Goal: Transaction & Acquisition: Purchase product/service

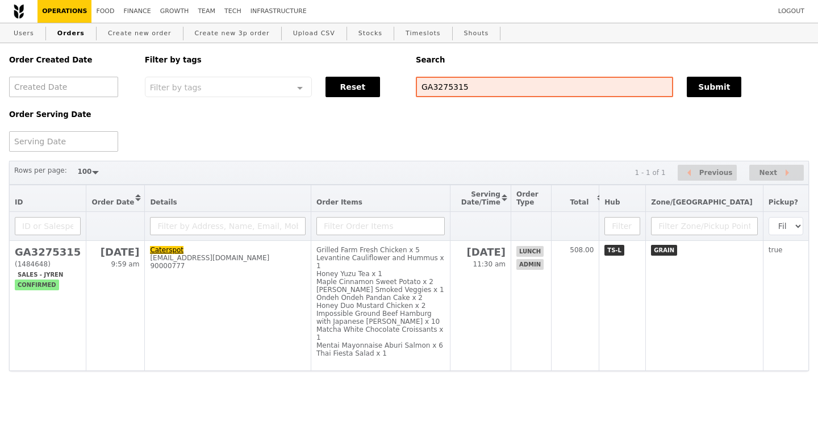
select select "100"
click at [166, 12] on link "Growth" at bounding box center [175, 11] width 38 height 23
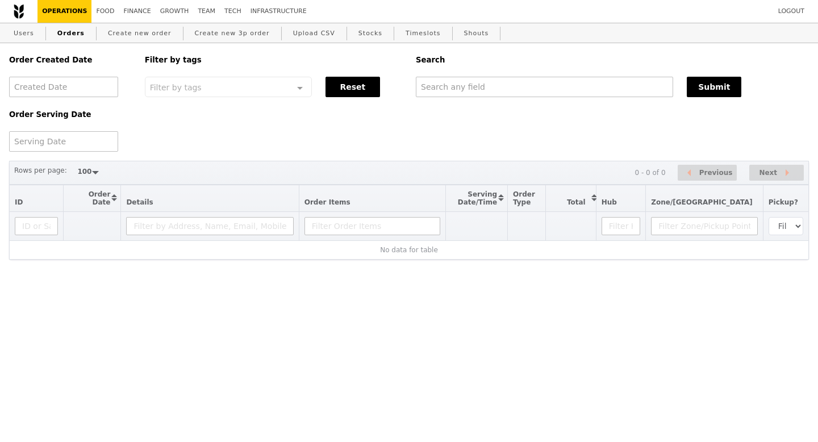
select select "100"
click at [33, 37] on link "Users" at bounding box center [24, 33] width 30 height 20
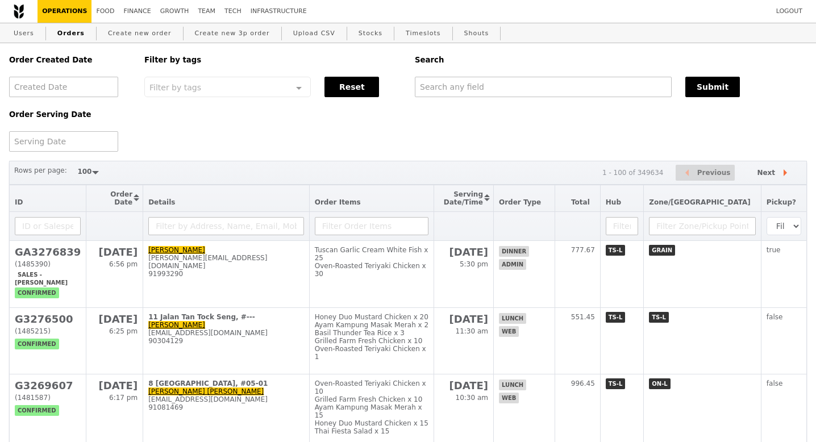
select select "100"
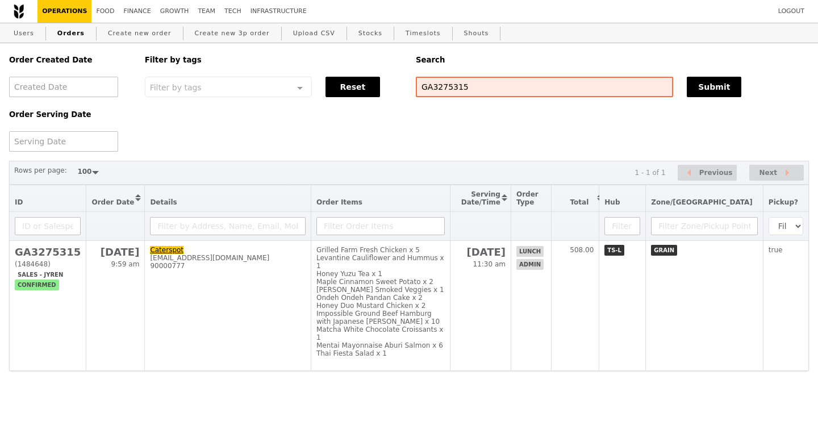
select select "100"
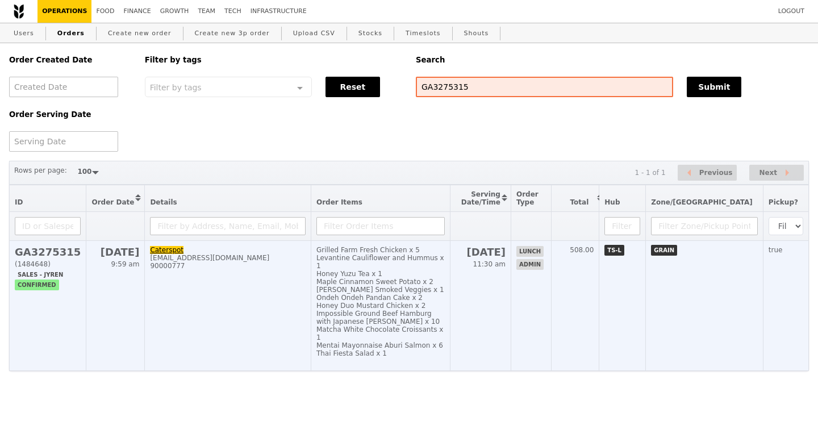
click at [48, 256] on h2 "GA3275315" at bounding box center [48, 252] width 66 height 12
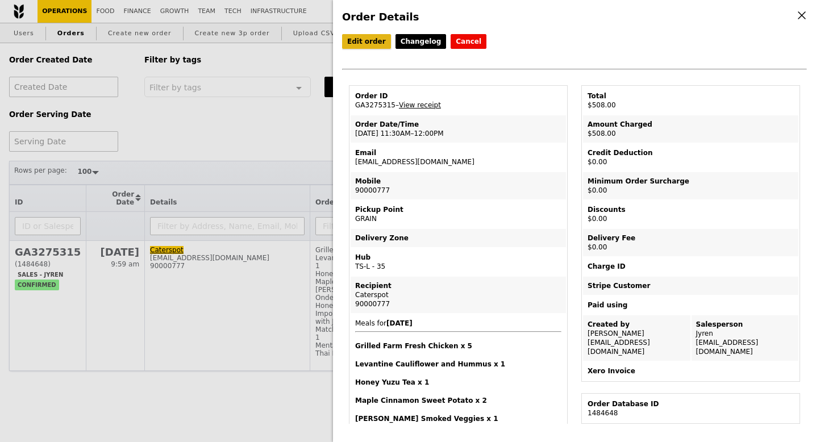
click at [362, 46] on link "Edit order" at bounding box center [366, 41] width 49 height 15
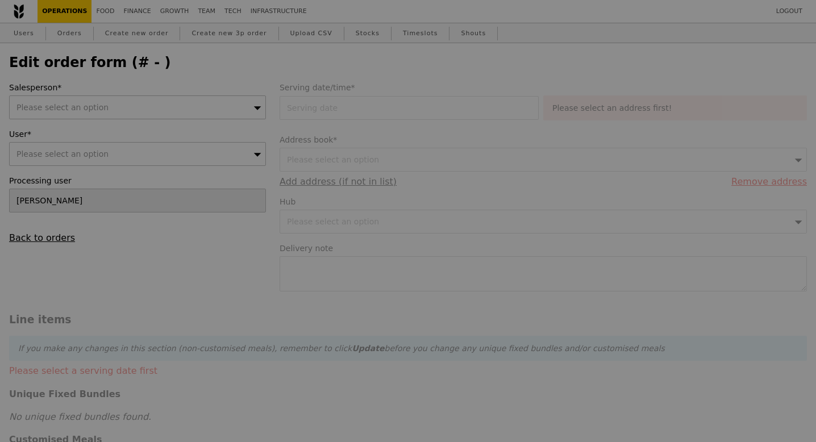
type input "26 Aug 2025"
type textarea "Caterspot ID: JQV4-RKU4 Pick up at 12PM"
type input "508.00"
type input "Loading..."
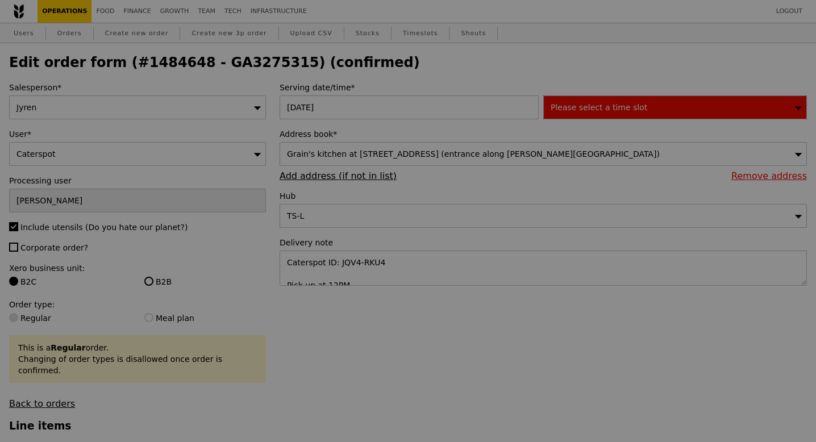
type input "425"
type input "482"
type input "451"
type input "492"
type input "488"
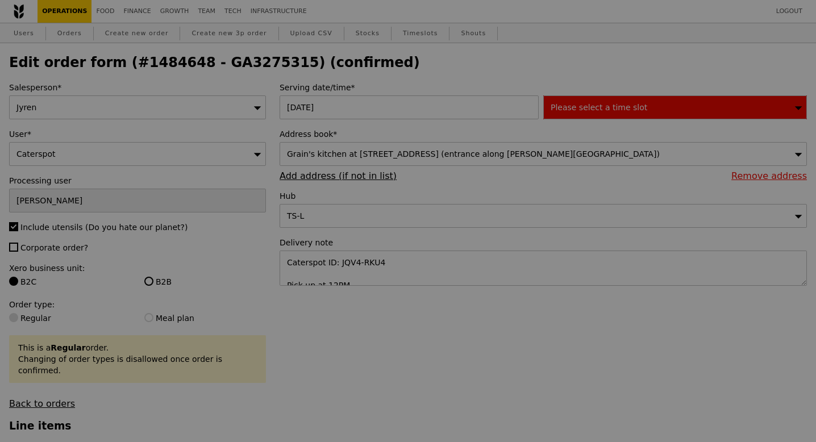
type input "475"
type input "445"
type input "485"
type input "498"
type input "447"
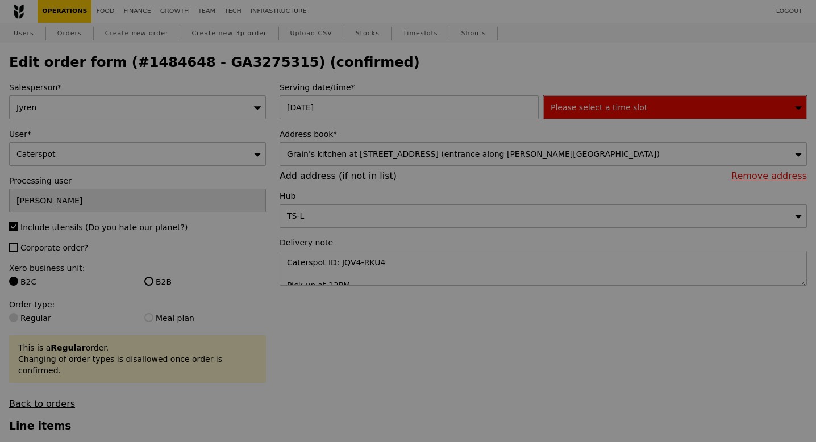
type input "491"
type input "Update"
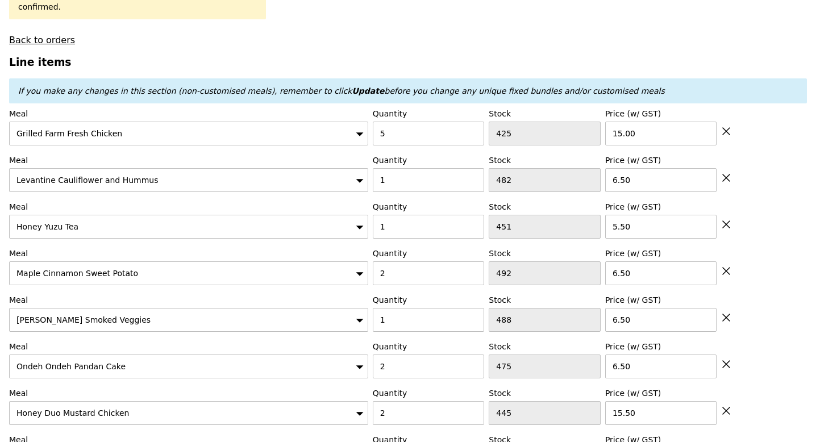
scroll to position [363, 0]
type input "6"
click at [474, 122] on input "6" at bounding box center [429, 134] width 112 height 24
type input "Loading..."
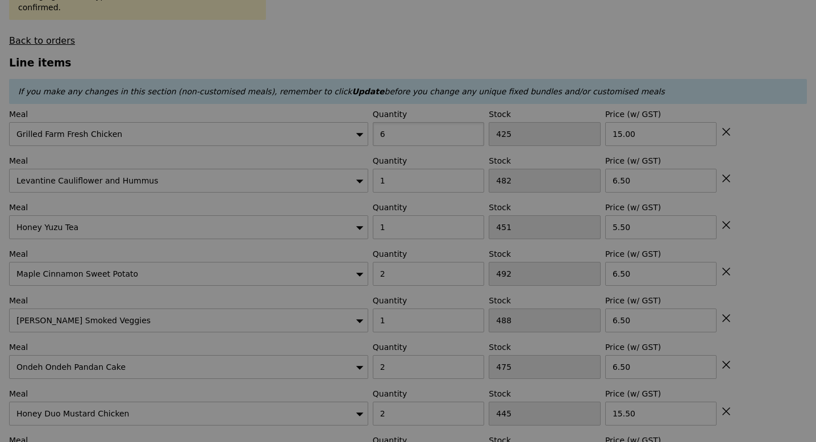
type input "0.00"
type input "Update"
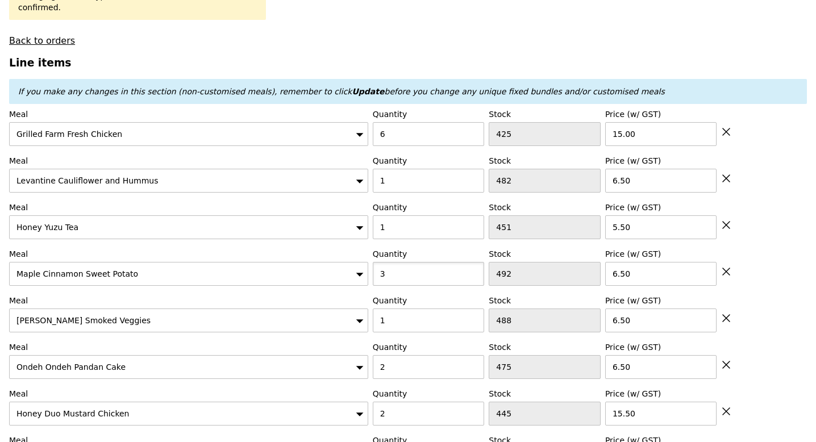
type input "3"
click at [471, 262] on input "3" at bounding box center [429, 274] width 112 height 24
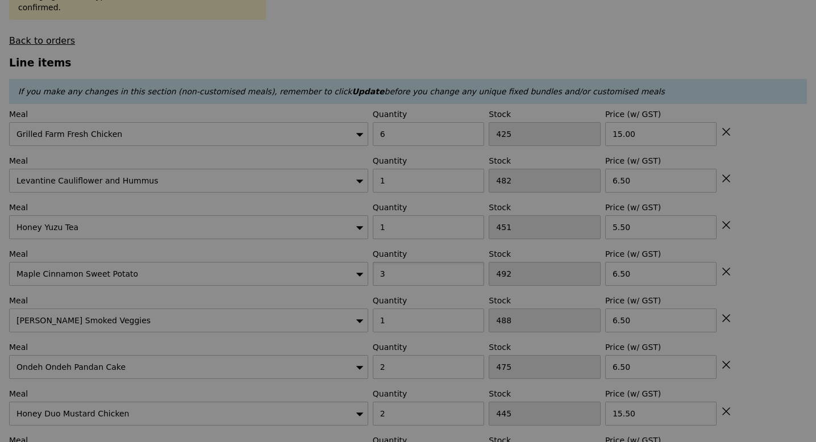
type input "Update"
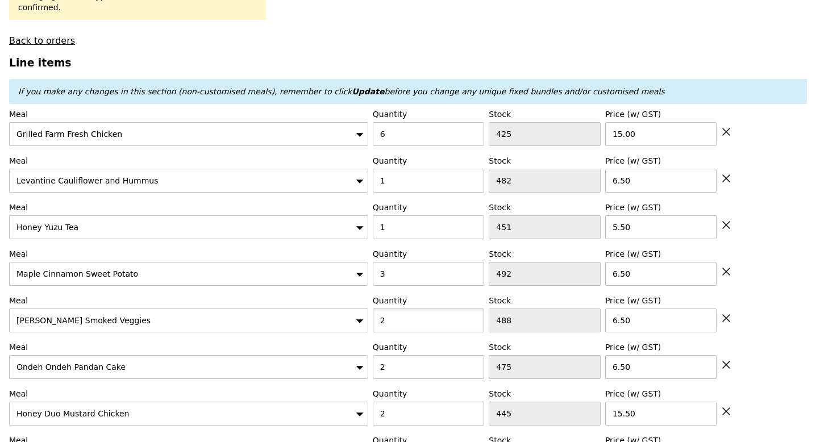
type input "2"
click at [473, 308] on input "2" at bounding box center [429, 320] width 112 height 24
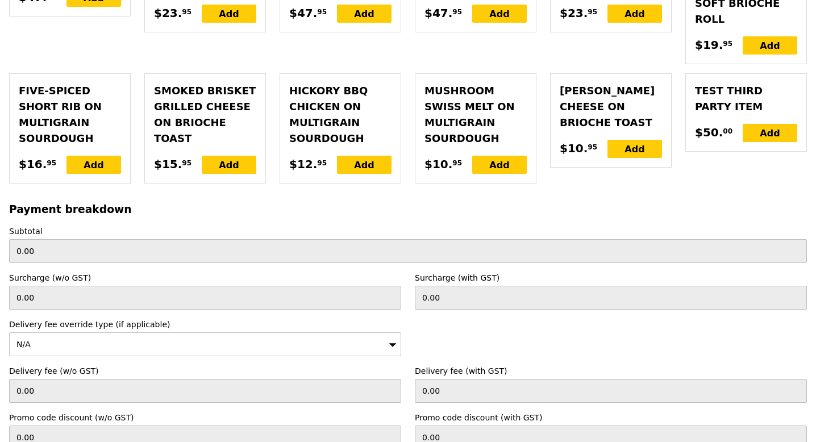
scroll to position [3511, 0]
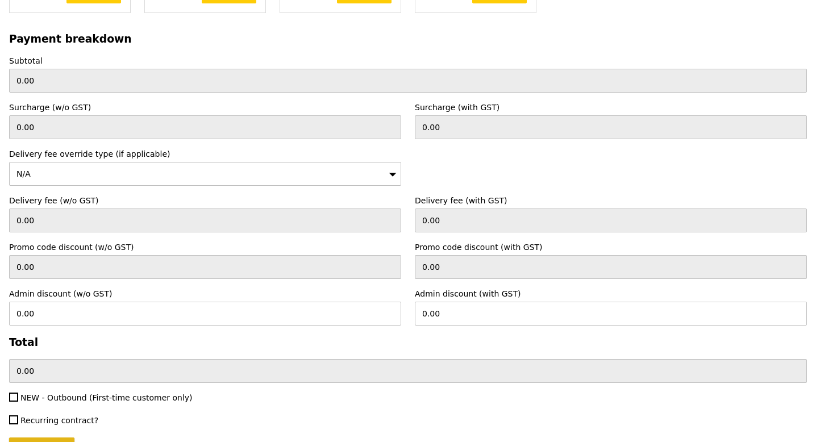
click at [57, 437] on input "Update" at bounding box center [41, 449] width 65 height 24
type input "Loading..."
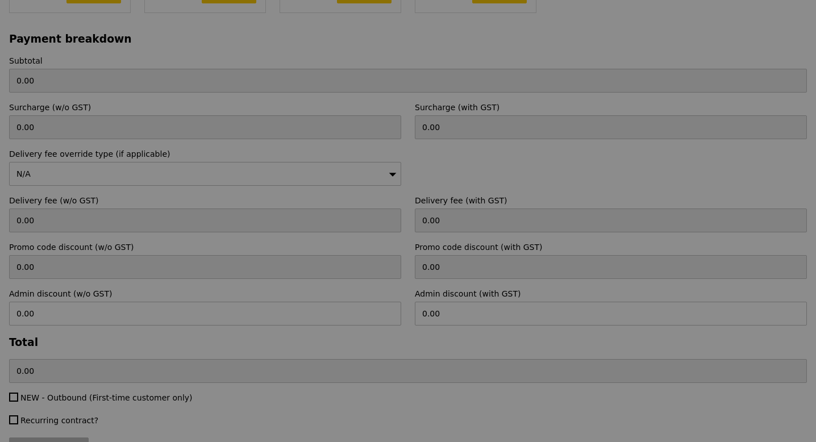
type input "536.00"
type input "Update"
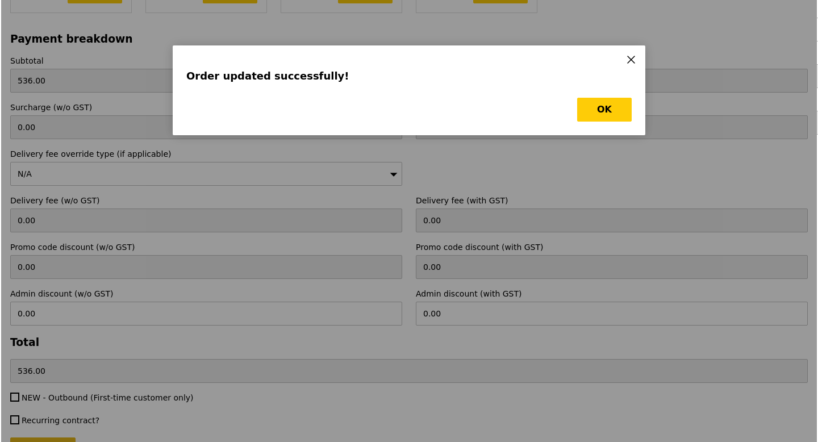
scroll to position [0, 0]
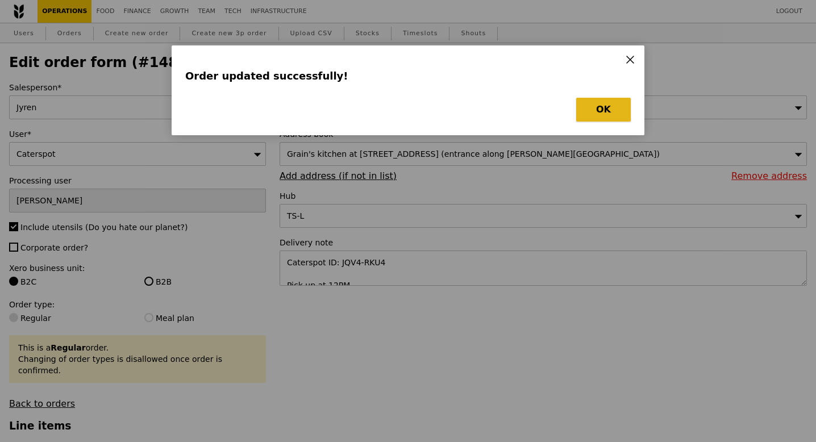
click at [604, 107] on button "OK" at bounding box center [603, 110] width 55 height 24
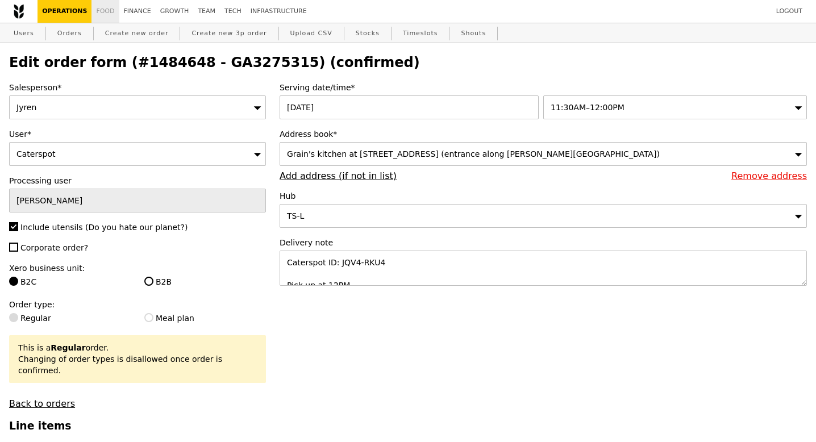
select select "100"
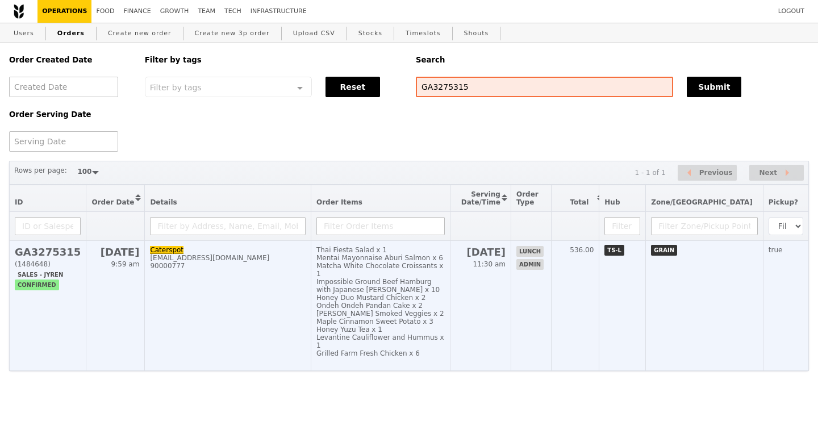
click at [57, 251] on h2 "GA3275315" at bounding box center [48, 252] width 66 height 12
click at [34, 256] on h2 "GA3275315" at bounding box center [48, 252] width 66 height 12
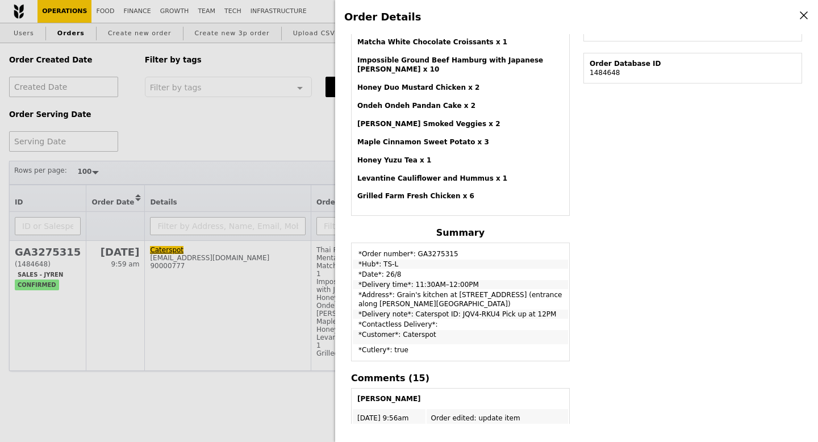
scroll to position [354, 0]
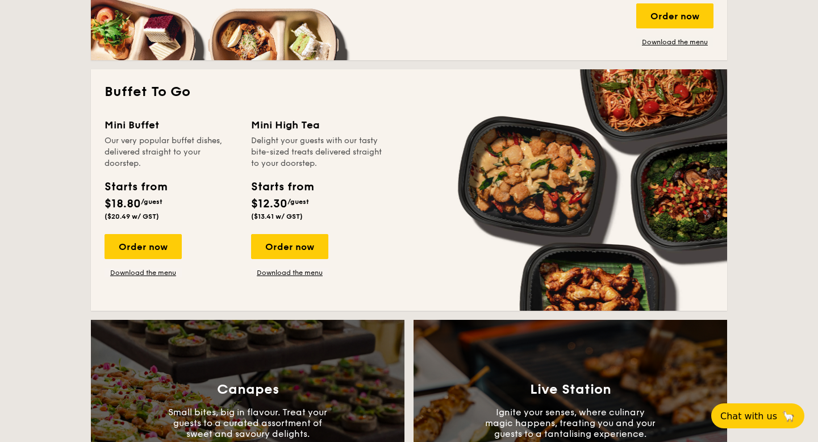
scroll to position [948, 0]
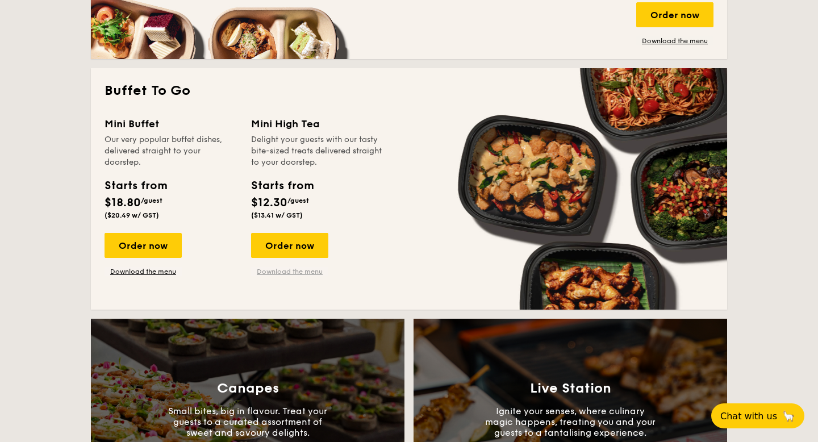
click at [299, 271] on link "Download the menu" at bounding box center [289, 271] width 77 height 9
click at [285, 251] on div "Order now" at bounding box center [289, 245] width 77 height 25
click at [285, 249] on div "Order now" at bounding box center [289, 245] width 77 height 25
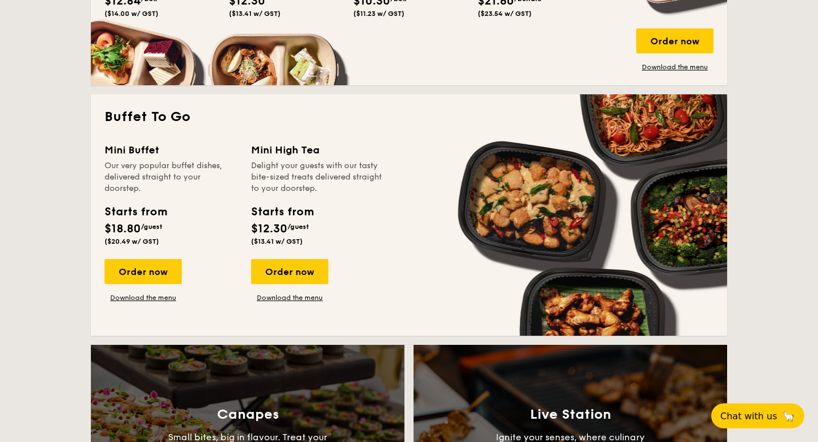
scroll to position [931, 0]
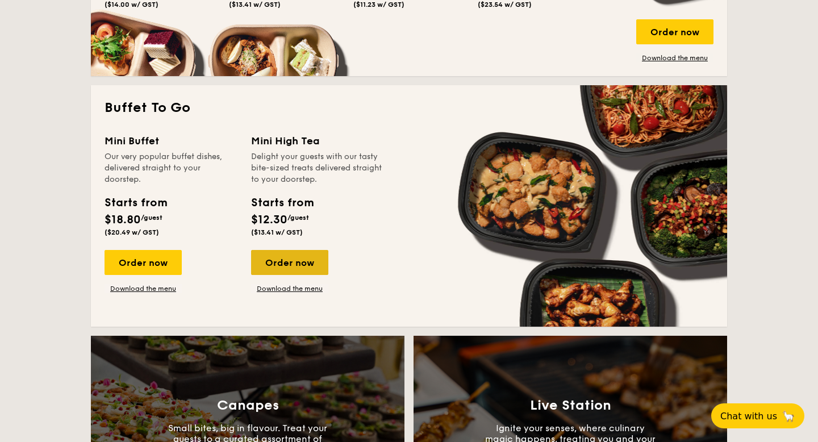
click at [307, 261] on div "Order now" at bounding box center [289, 262] width 77 height 25
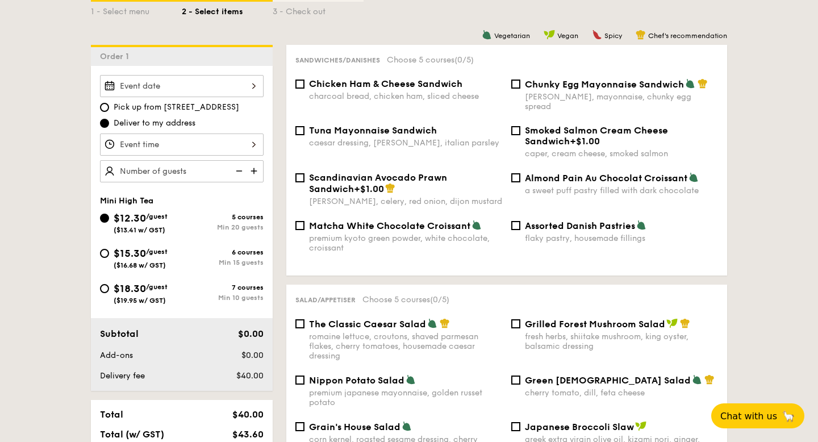
scroll to position [276, 0]
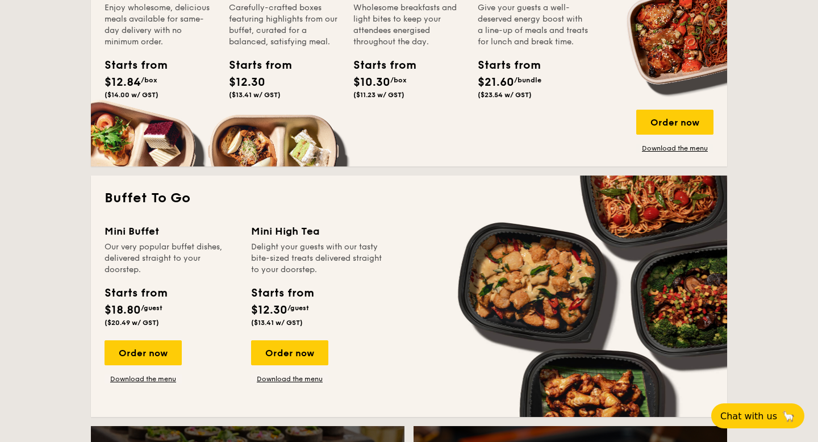
scroll to position [838, 0]
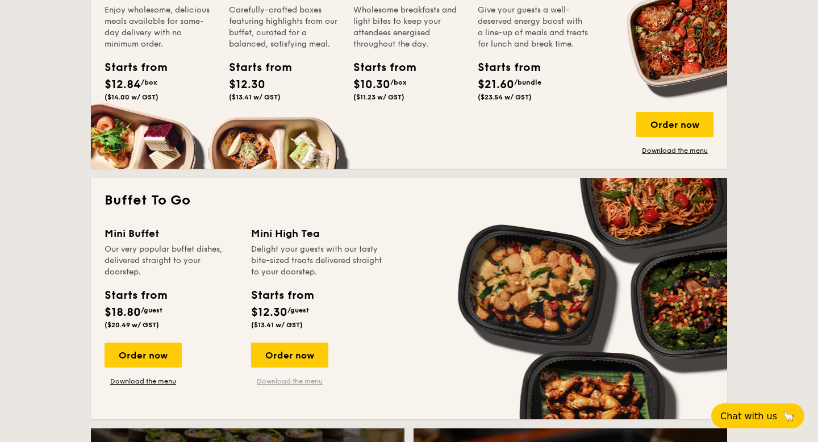
click at [267, 378] on link "Download the menu" at bounding box center [289, 381] width 77 height 9
click at [282, 358] on div "Order now" at bounding box center [289, 355] width 77 height 25
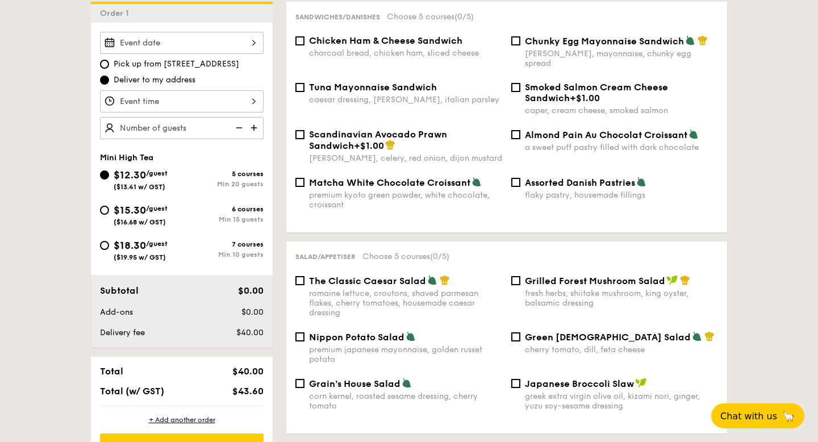
scroll to position [334, 0]
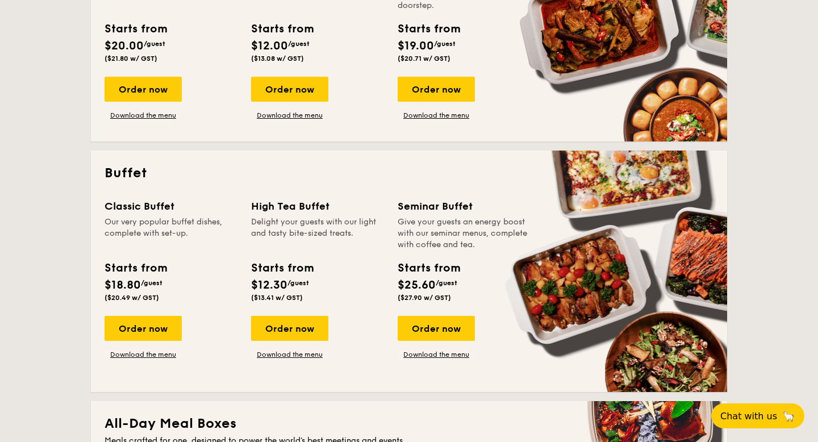
scroll to position [369, 0]
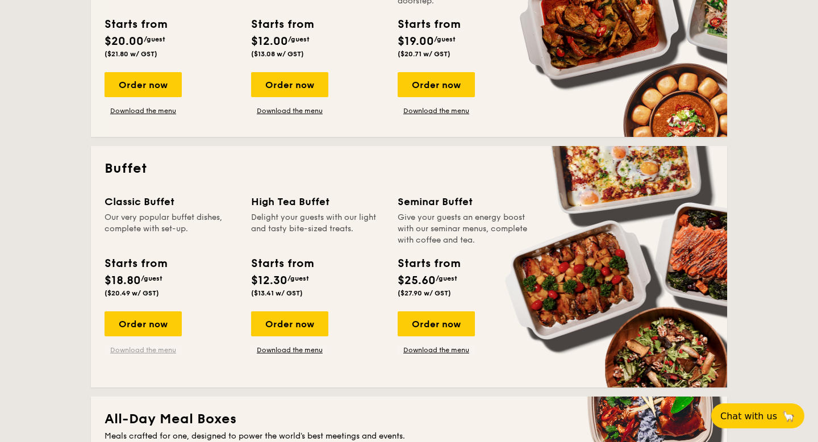
click at [135, 353] on link "Download the menu" at bounding box center [143, 349] width 77 height 9
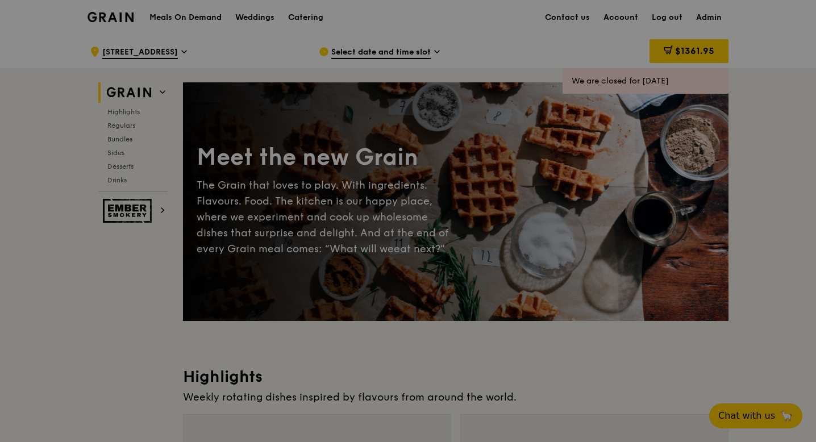
click at [358, 27] on div "Meals On Demand Weddings Catering Contact us Account Log out Admin" at bounding box center [407, 17] width 641 height 35
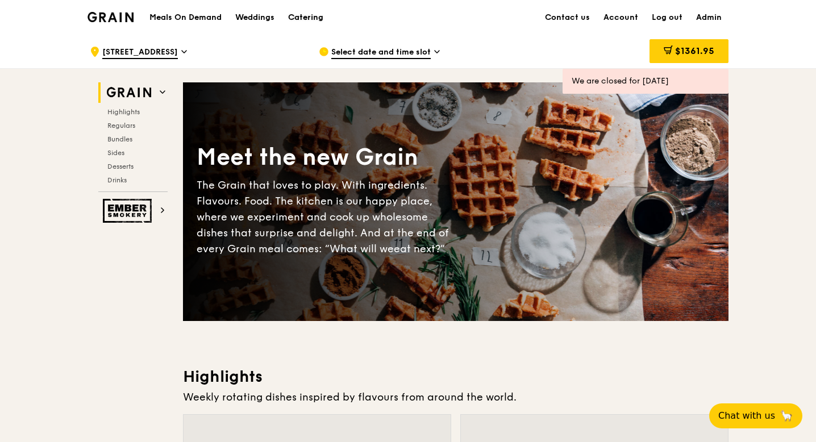
click at [306, 20] on div "Catering" at bounding box center [305, 18] width 35 height 34
